Goal: Task Accomplishment & Management: Manage account settings

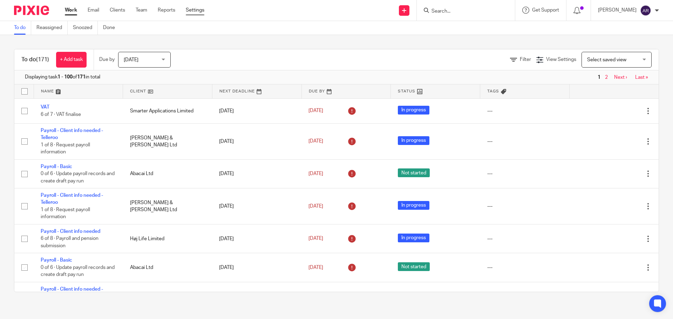
click at [197, 13] on link "Settings" at bounding box center [195, 10] width 19 height 7
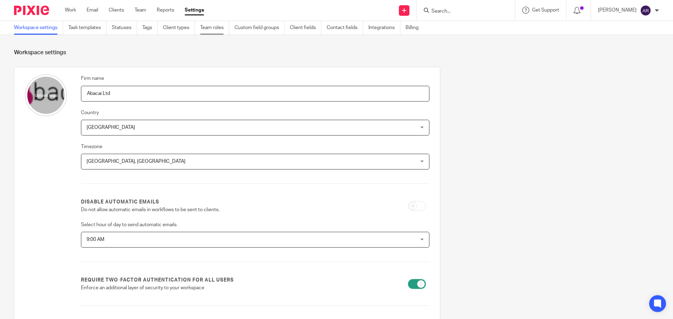
click at [226, 27] on link "Team roles" at bounding box center [214, 28] width 29 height 14
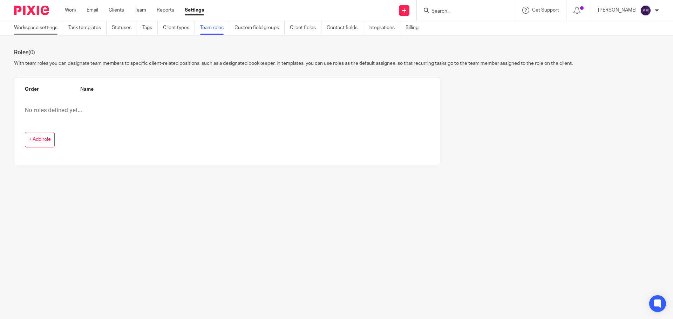
click at [47, 30] on link "Workspace settings" at bounding box center [38, 28] width 49 height 14
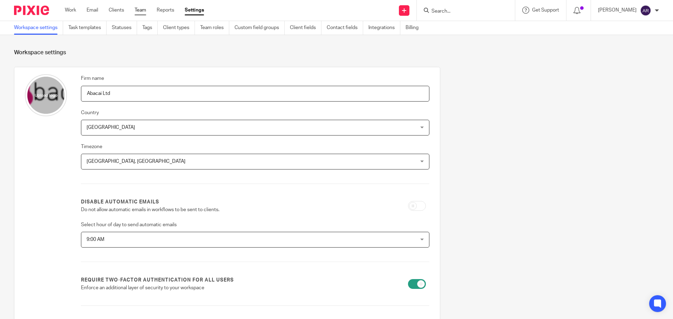
click at [146, 12] on link "Team" at bounding box center [141, 10] width 12 height 7
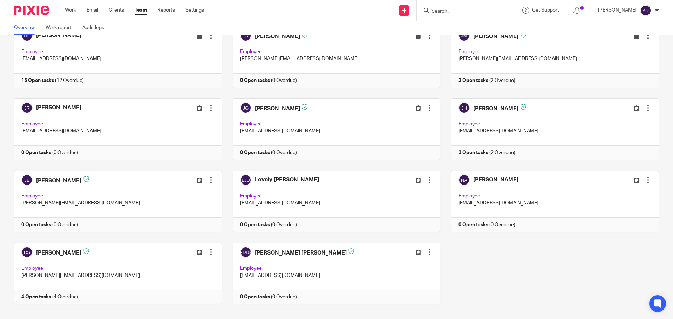
scroll to position [203, 0]
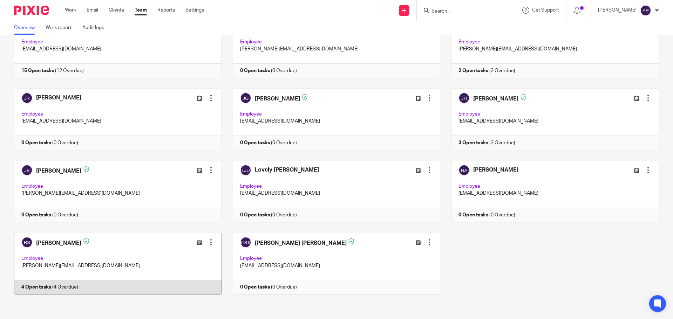
click at [209, 241] on div at bounding box center [210, 242] width 7 height 7
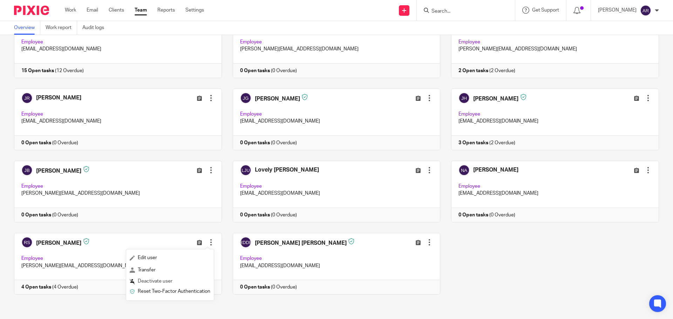
click at [155, 282] on span "Deactivate user" at bounding box center [155, 281] width 35 height 5
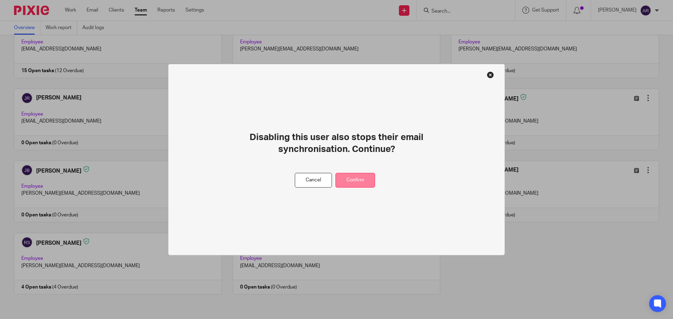
click at [358, 184] on button "Confirm" at bounding box center [355, 180] width 40 height 15
